Goal: Task Accomplishment & Management: Manage account settings

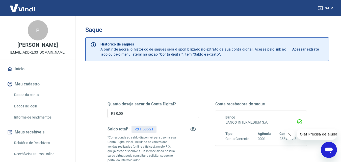
click at [128, 114] on input "R$ 0,00" at bounding box center [154, 113] width 92 height 9
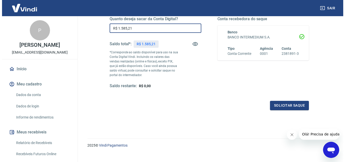
scroll to position [92, 0]
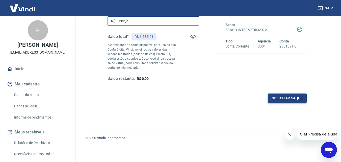
type input "R$ 1.585,21"
click at [284, 100] on button "Solicitar saque" at bounding box center [287, 97] width 39 height 9
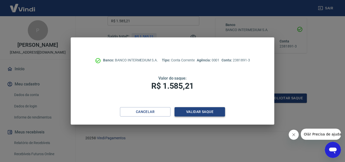
click at [190, 113] on button "Validar saque" at bounding box center [200, 111] width 51 height 9
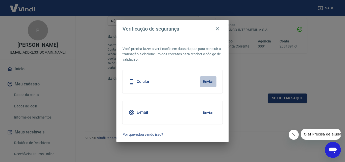
click at [214, 81] on button "Enviar" at bounding box center [208, 81] width 16 height 11
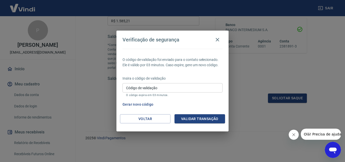
click at [177, 88] on input "Código de validação" at bounding box center [173, 87] width 100 height 9
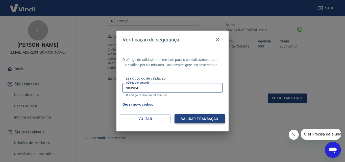
type input "983954"
click at [204, 119] on button "Validar transação" at bounding box center [200, 118] width 51 height 9
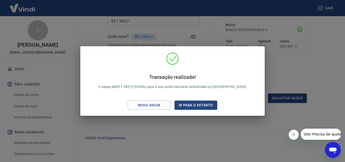
click at [185, 29] on div "Transação realizada! O saque de R$ 1.585,21 foi feito para a sua conta bancária…" at bounding box center [172, 81] width 345 height 162
